Goal: Go to known website: Access a specific website the user already knows

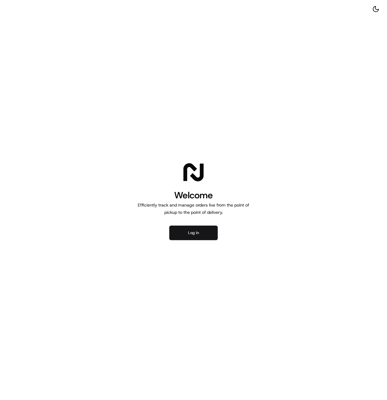
click at [198, 234] on button "Log in" at bounding box center [193, 232] width 48 height 15
